Goal: Information Seeking & Learning: Compare options

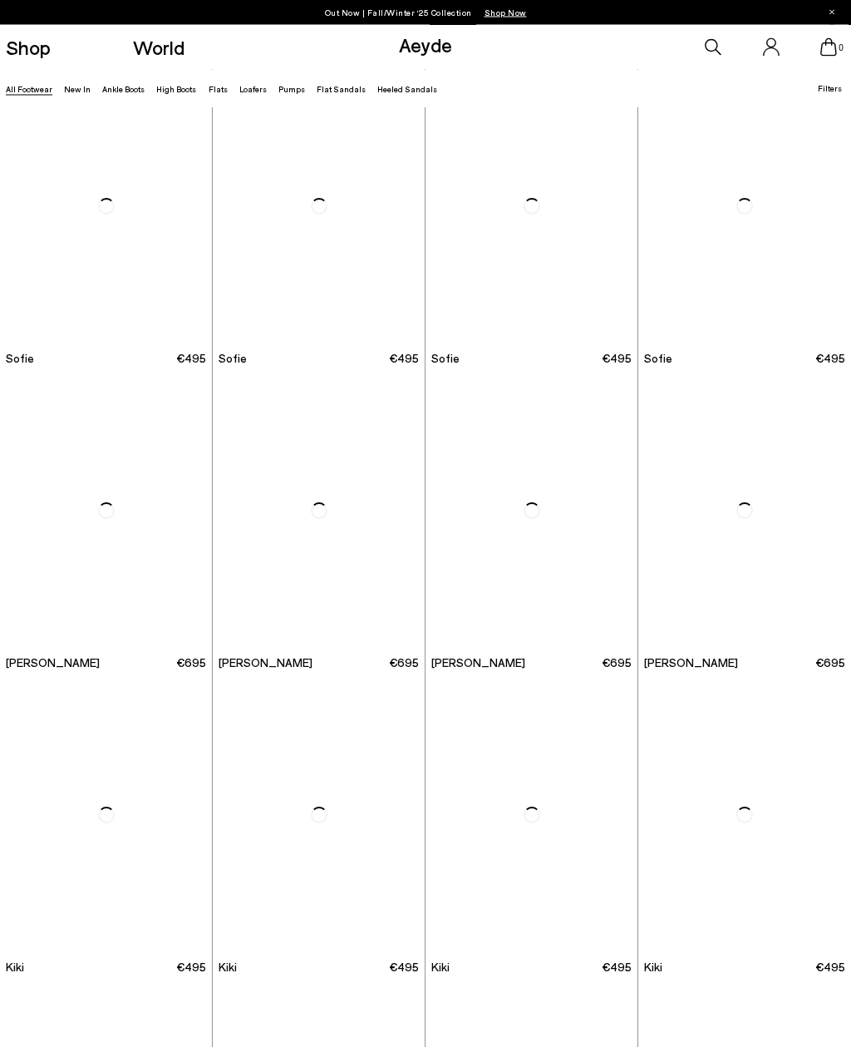
scroll to position [3991, 0]
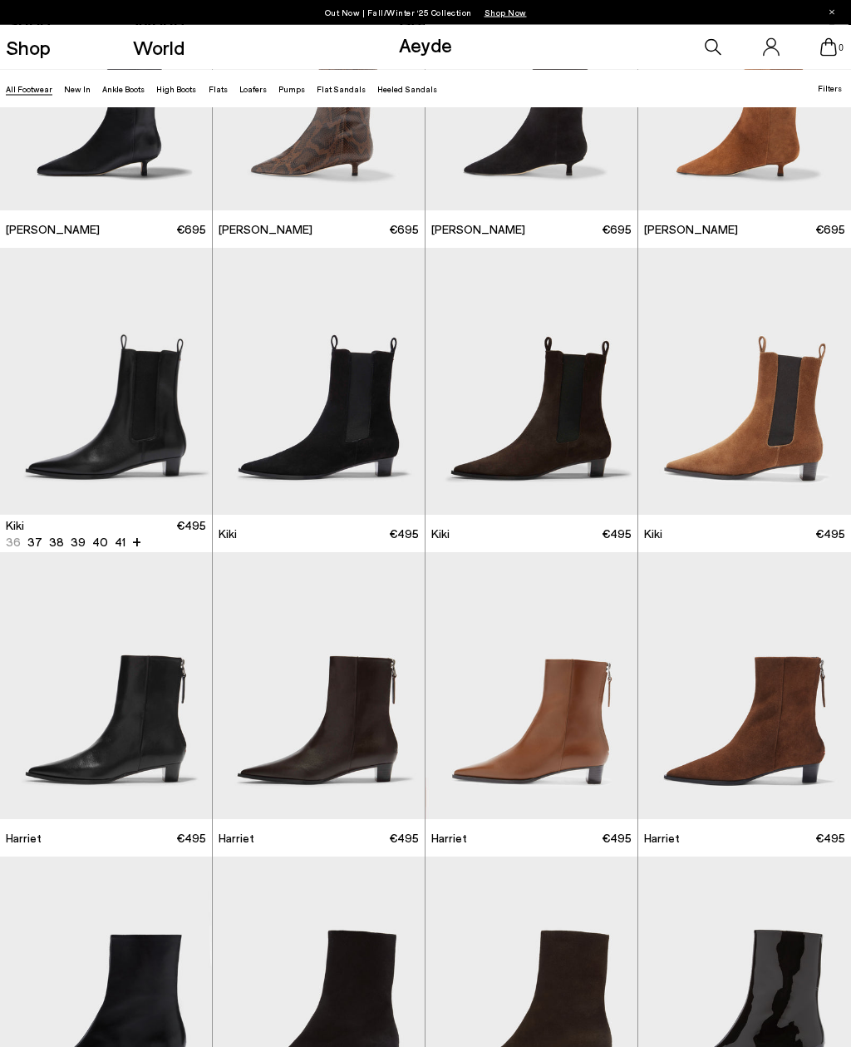
scroll to position [4458, 0]
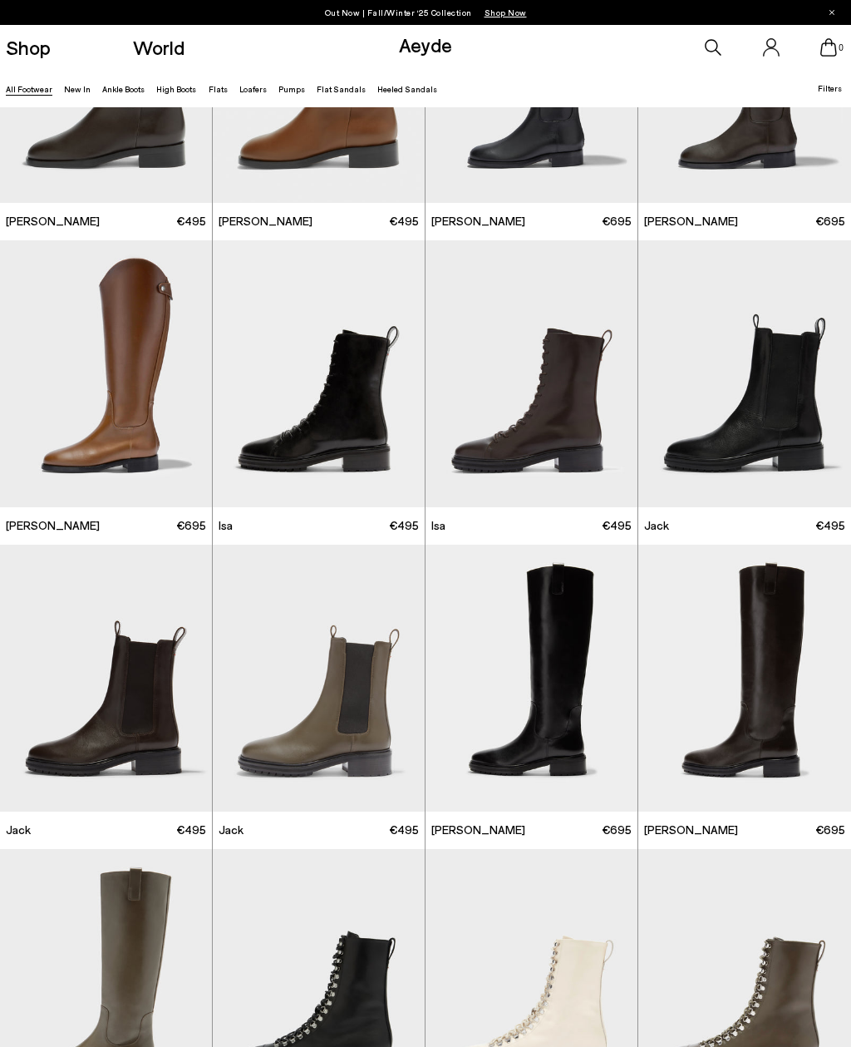
scroll to position [7306, 0]
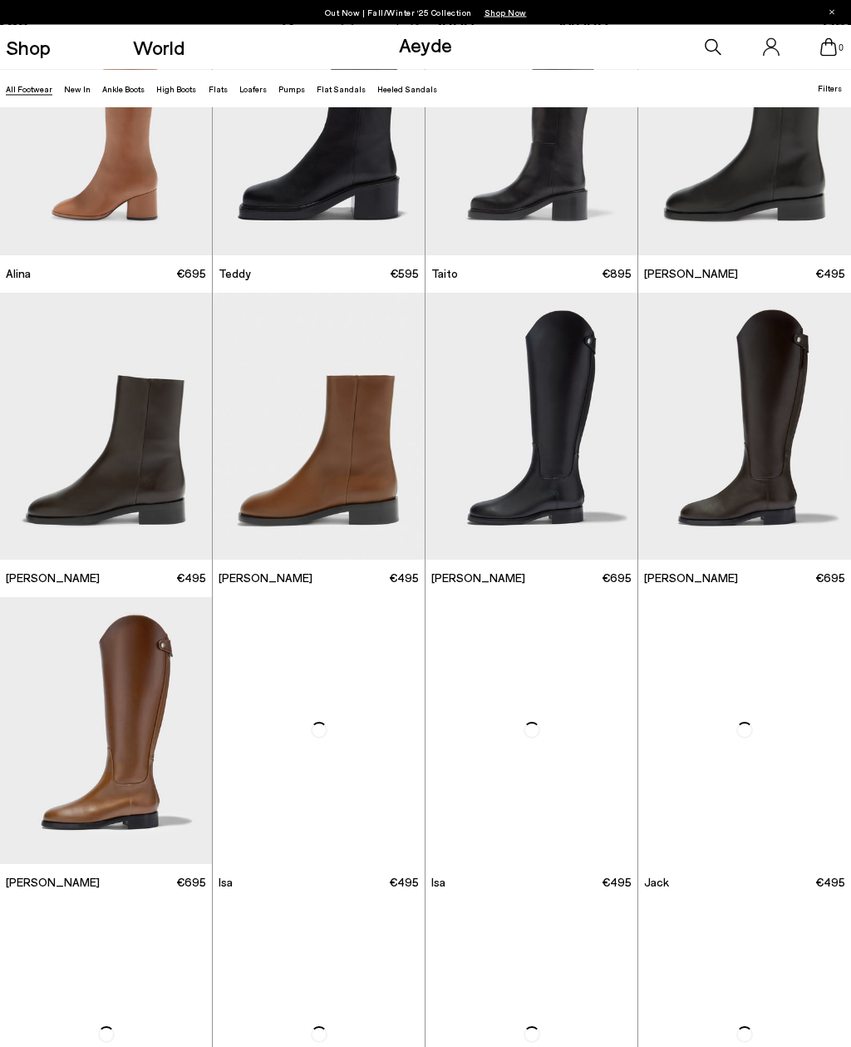
scroll to position [6911, 0]
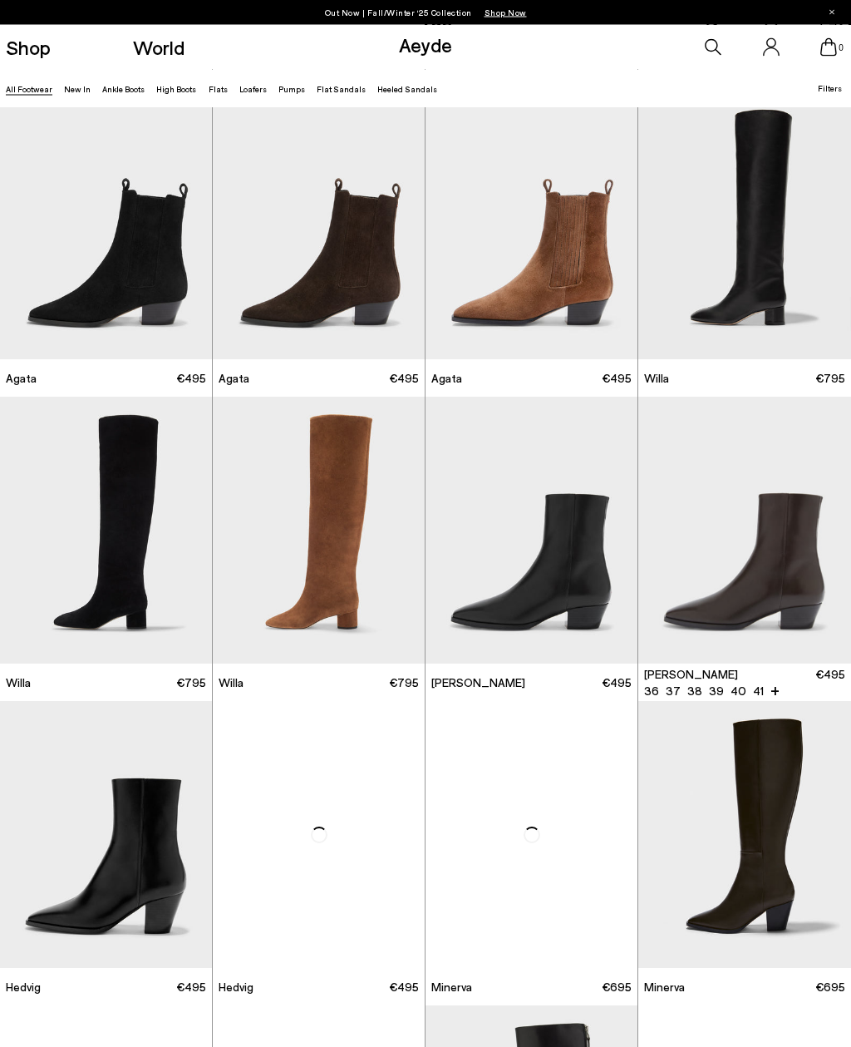
scroll to position [319, 0]
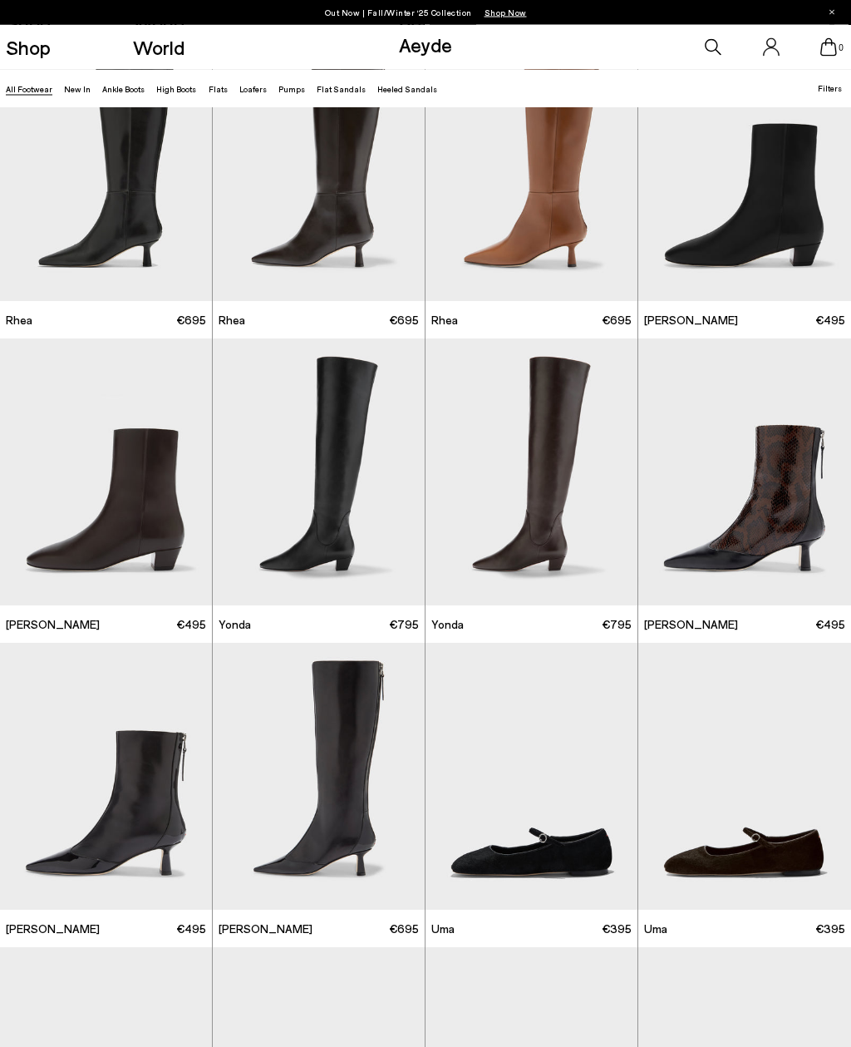
scroll to position [2511, 0]
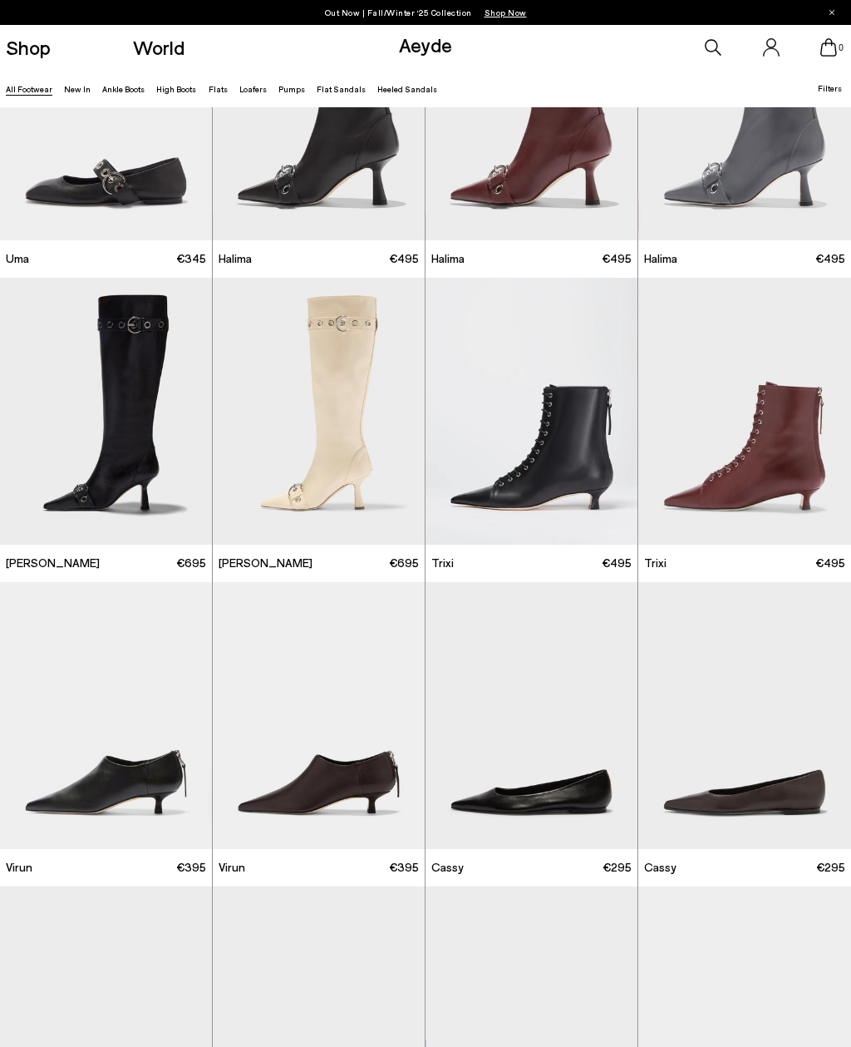
scroll to position [13859, 0]
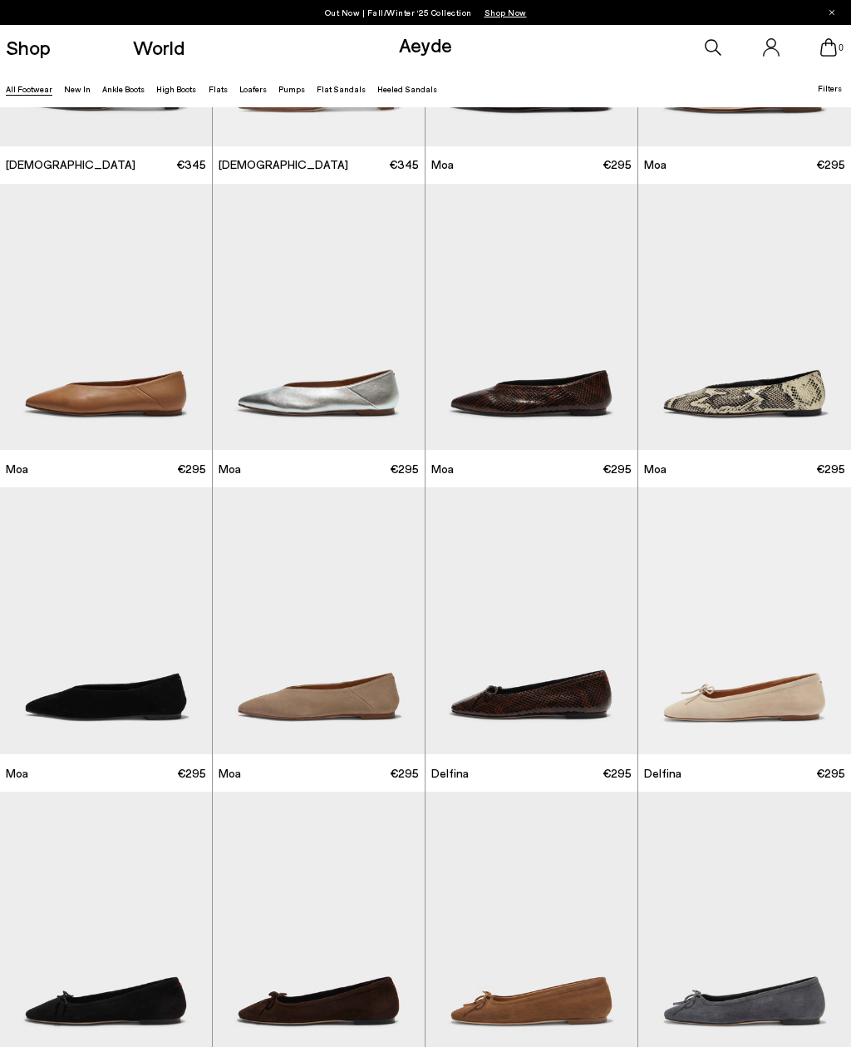
scroll to position [15556, 0]
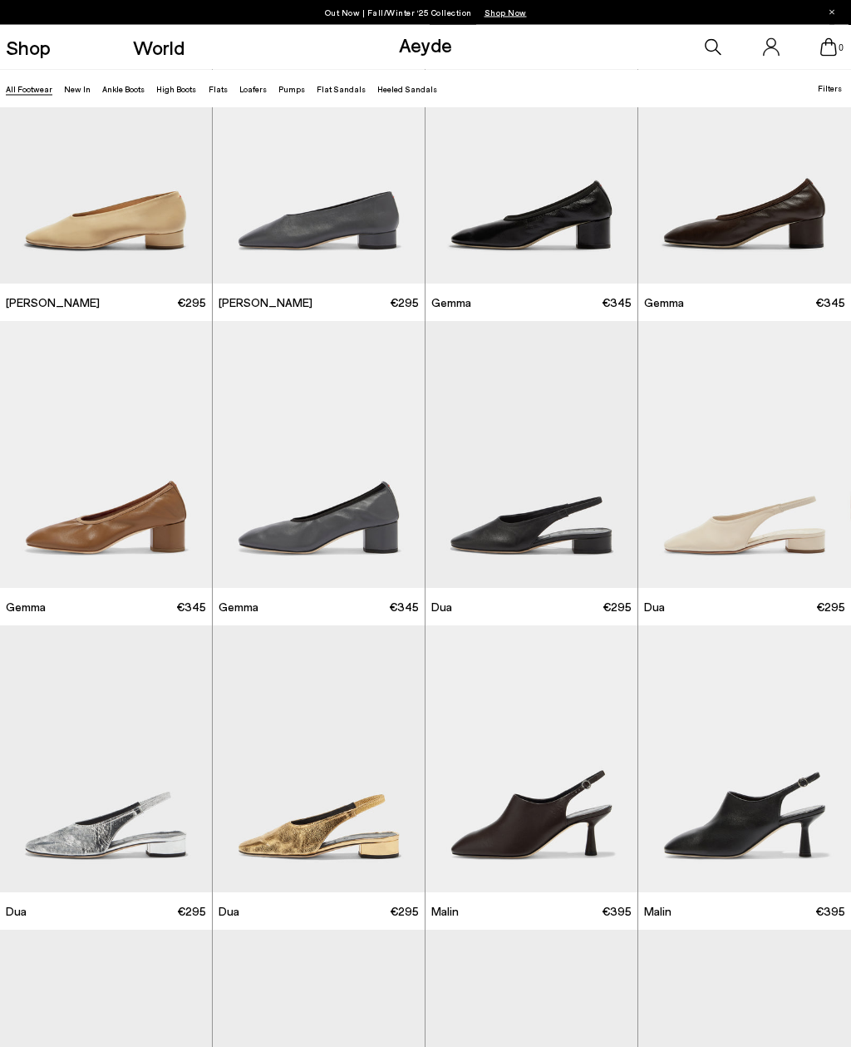
scroll to position [17132, 0]
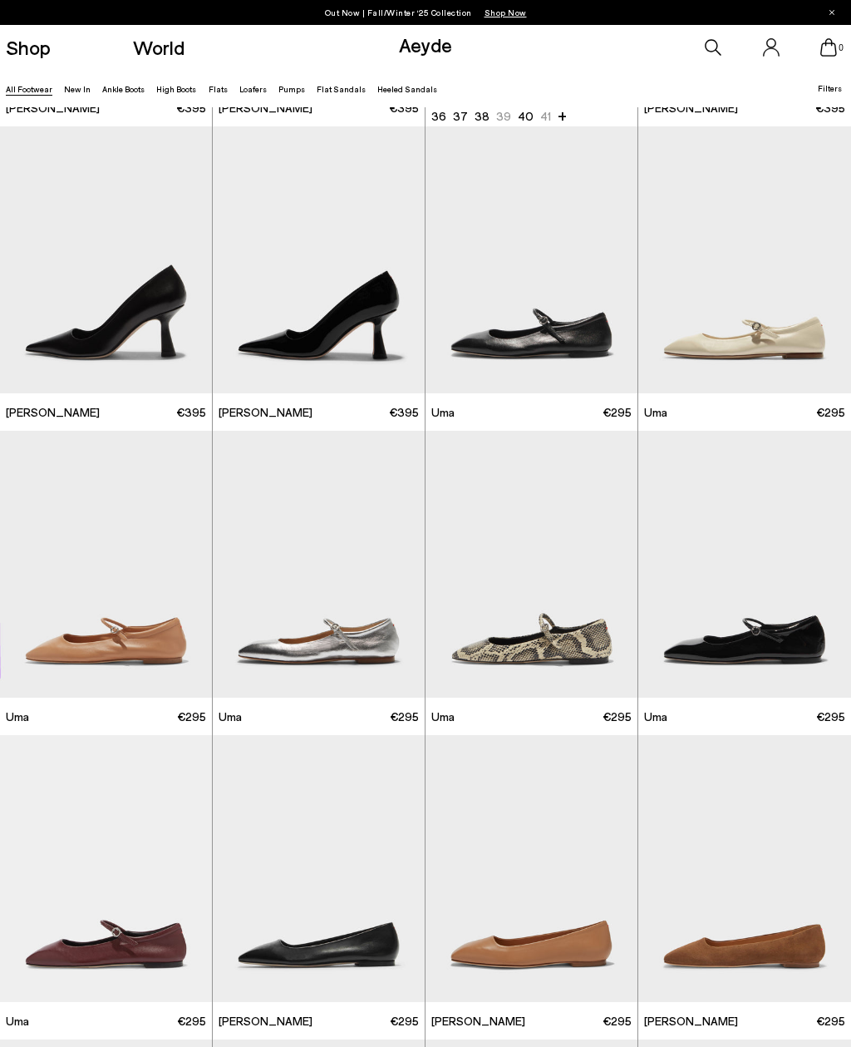
scroll to position [19374, 0]
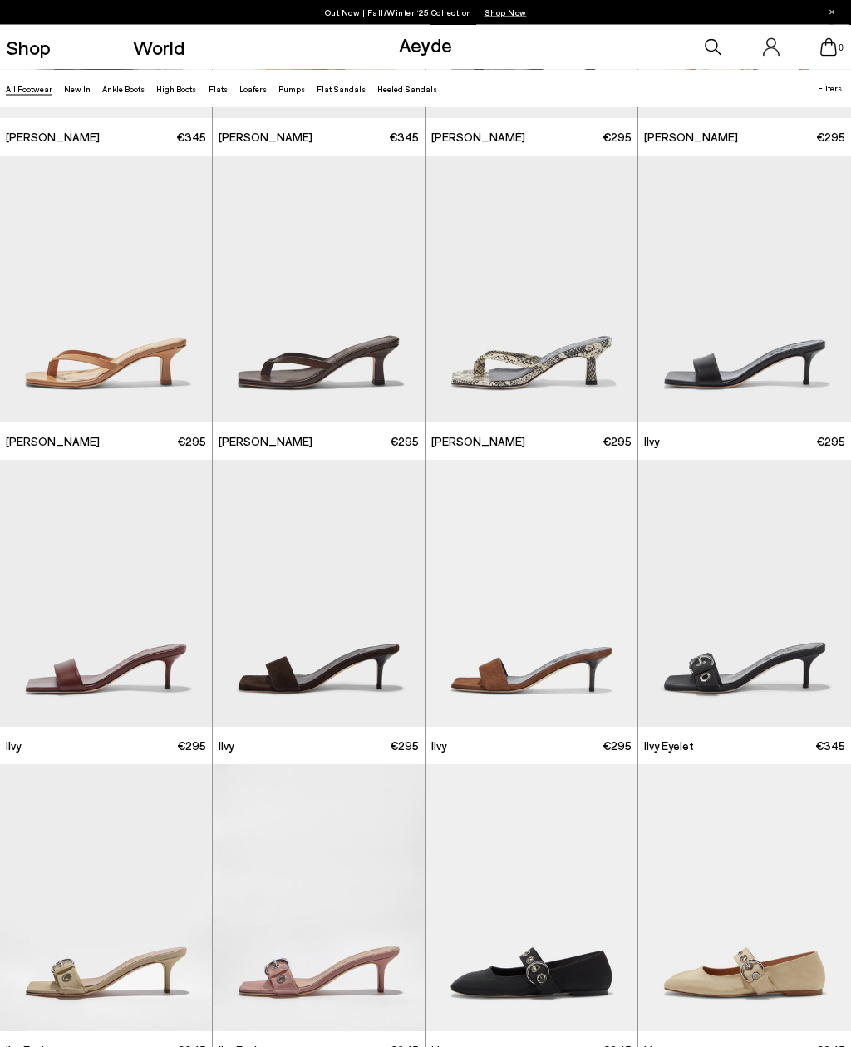
scroll to position [21558, 0]
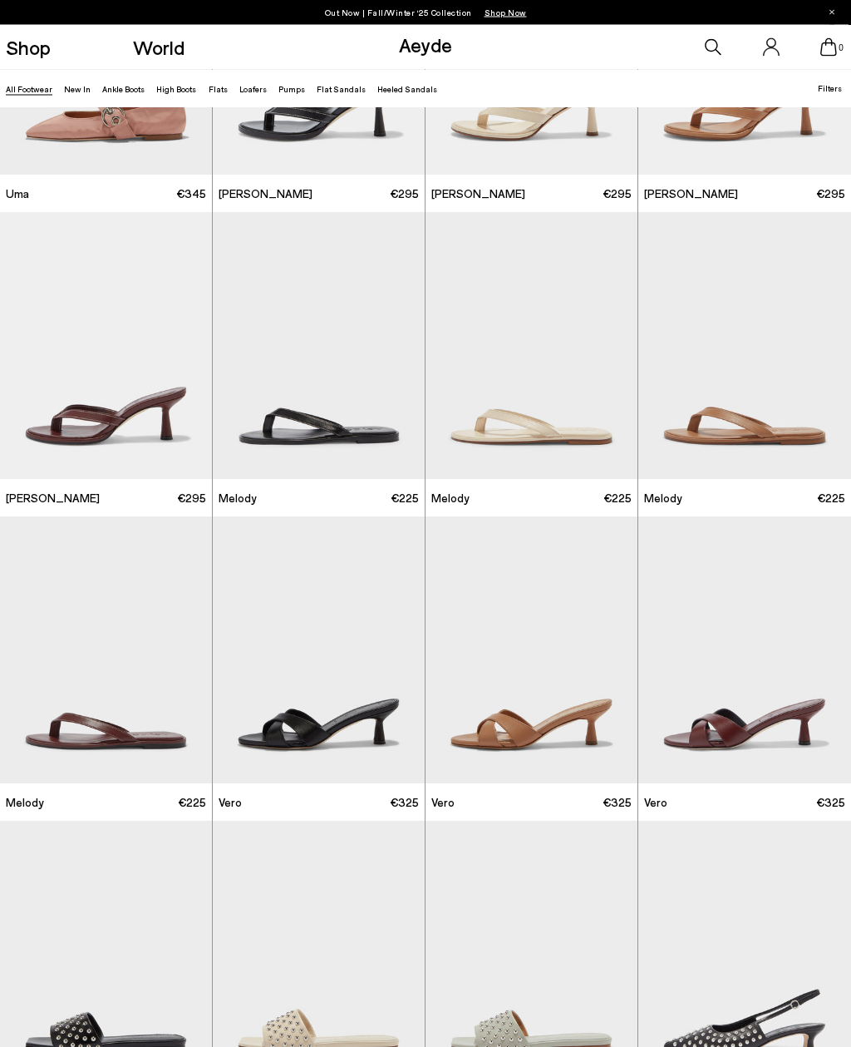
scroll to position [22900, 0]
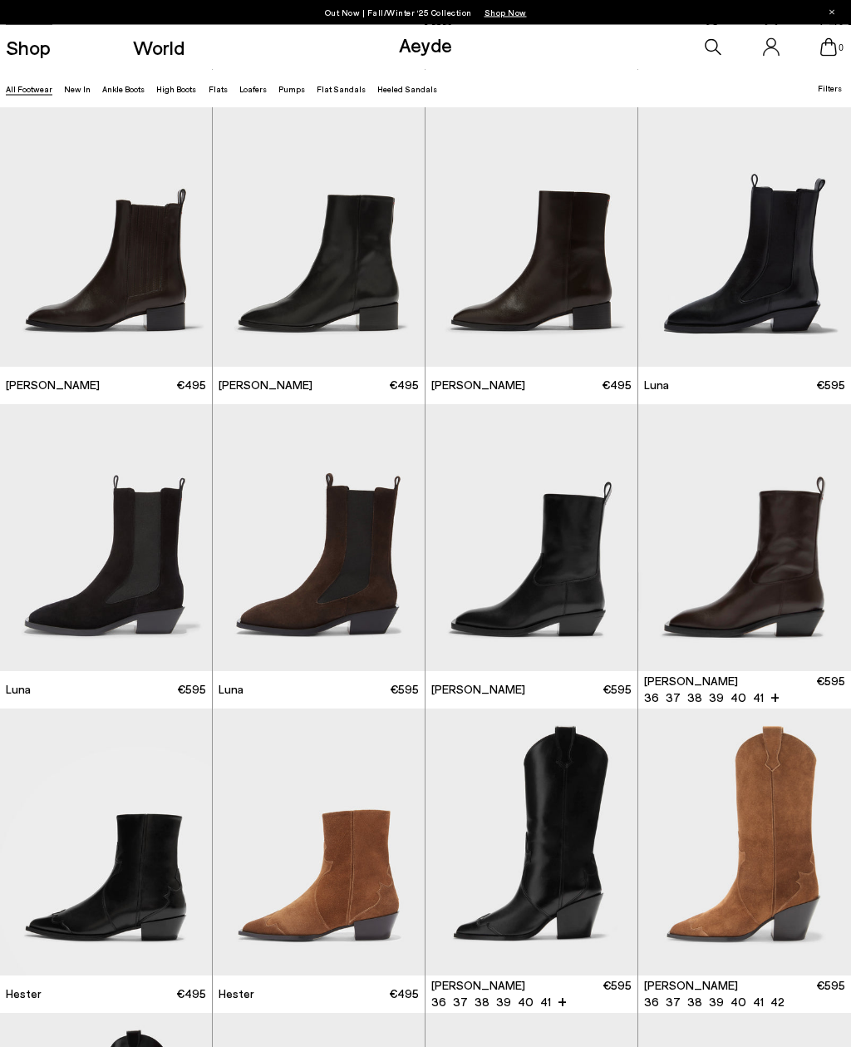
scroll to position [8513, 0]
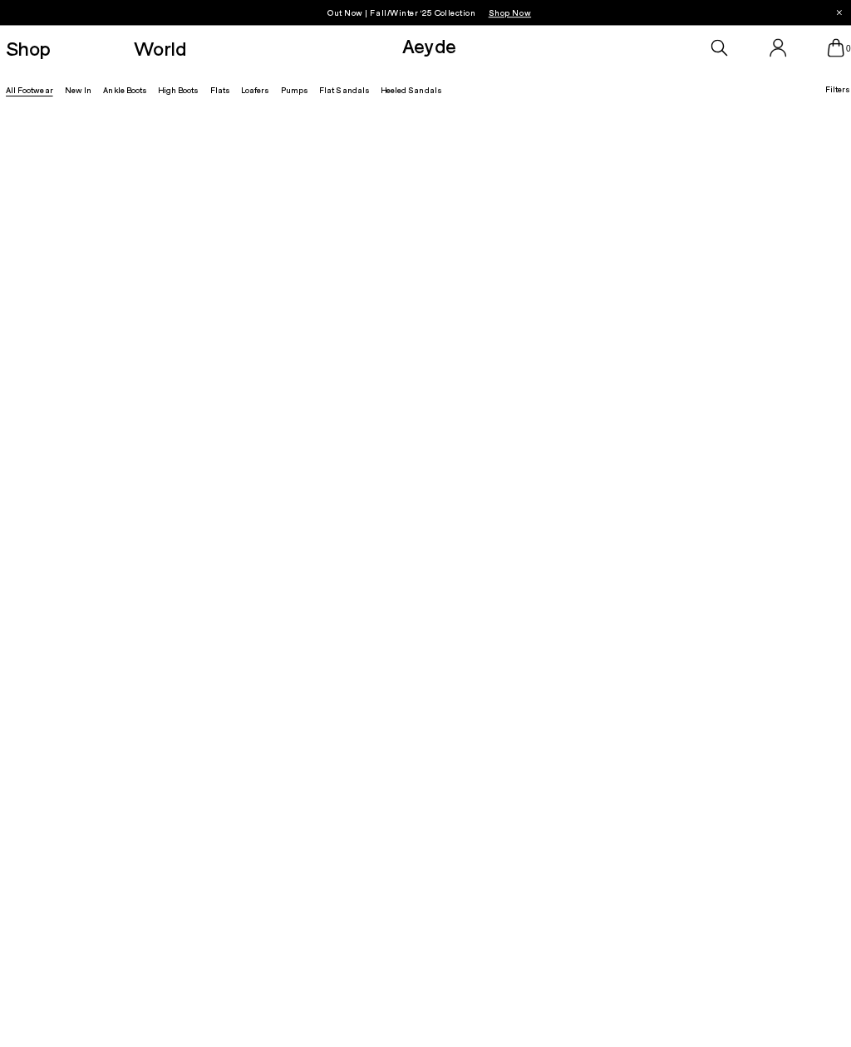
scroll to position [1804, 0]
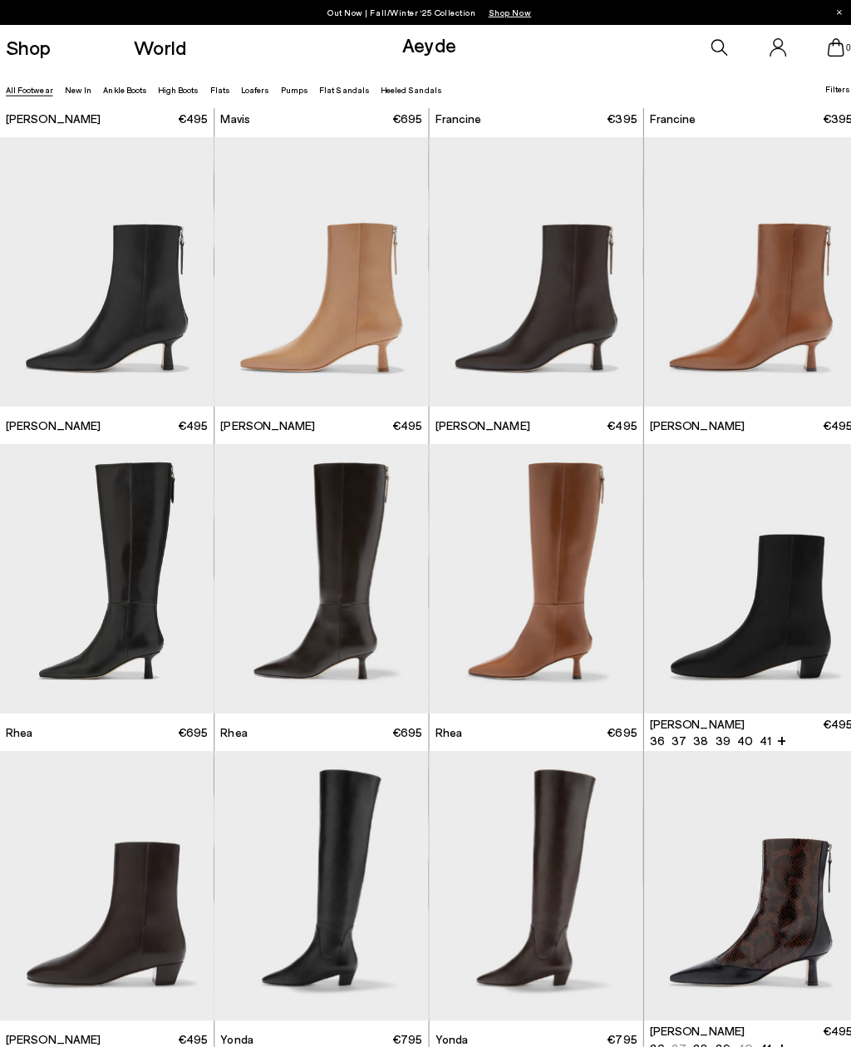
scroll to position [2102, 0]
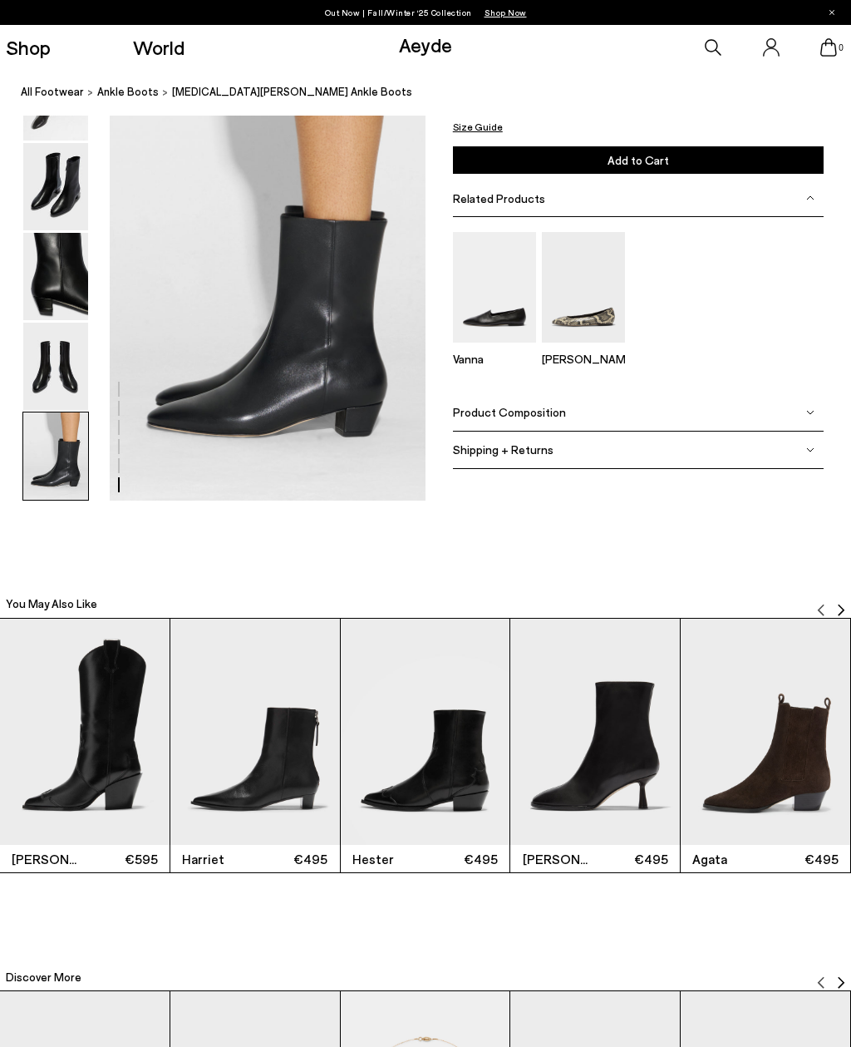
scroll to position [2164, 0]
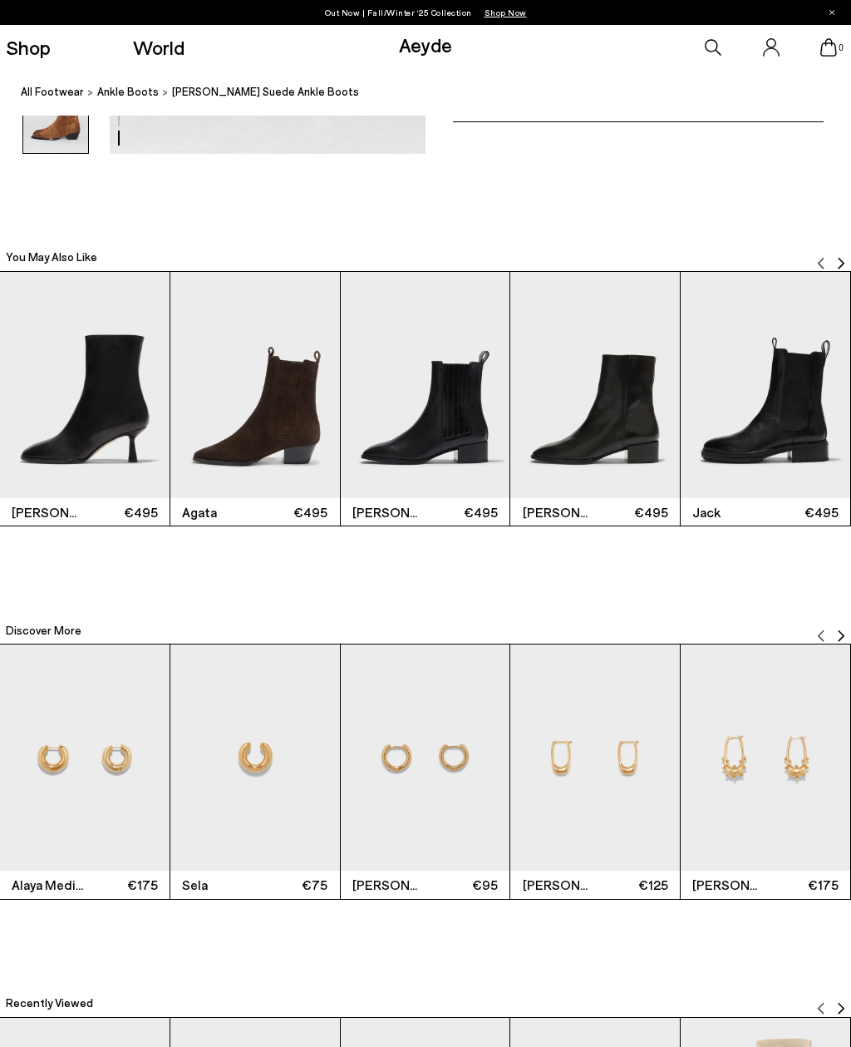
scroll to position [2499, 0]
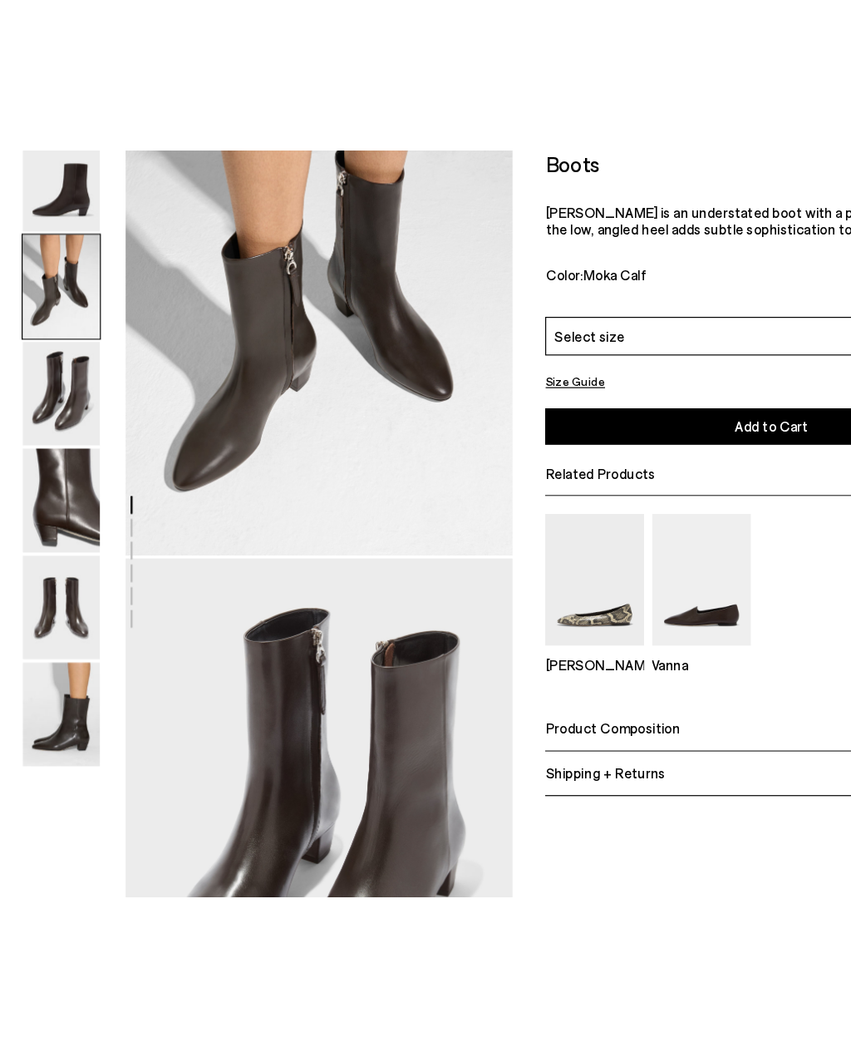
scroll to position [505, 0]
